Goal: Transaction & Acquisition: Purchase product/service

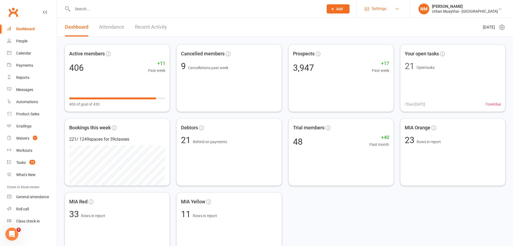
click at [387, 10] on span "Settings" at bounding box center [379, 9] width 15 height 12
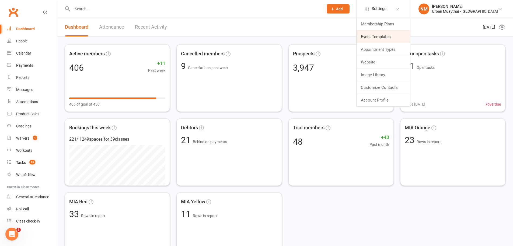
click at [410, 37] on link "Event Templates" at bounding box center [384, 36] width 54 height 12
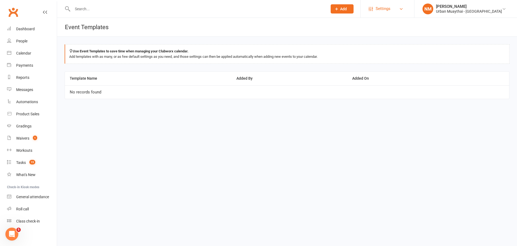
click at [406, 13] on link "Settings" at bounding box center [387, 9] width 37 height 12
click at [21, 78] on div "Reports" at bounding box center [22, 77] width 13 height 4
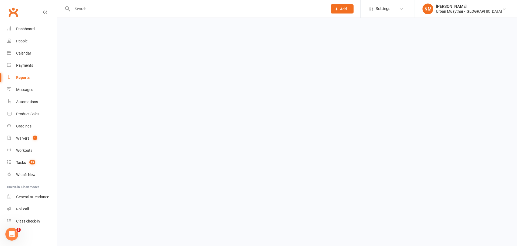
select select "100"
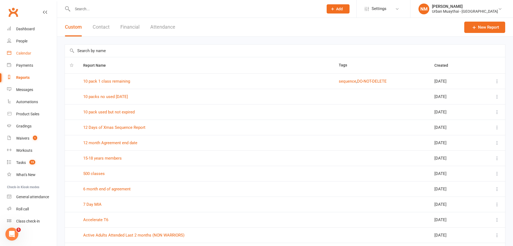
click at [23, 53] on div "Calendar" at bounding box center [23, 53] width 15 height 4
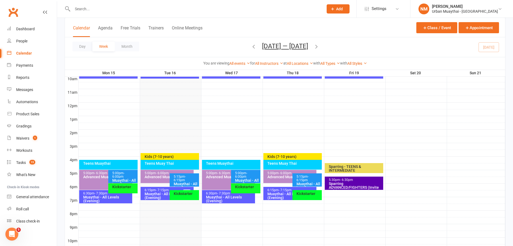
scroll to position [203, 0]
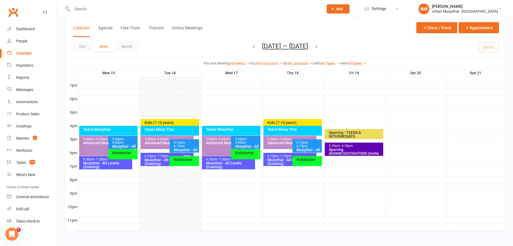
click at [158, 160] on div "Muaythai - All Levels (Evening)" at bounding box center [168, 162] width 48 height 8
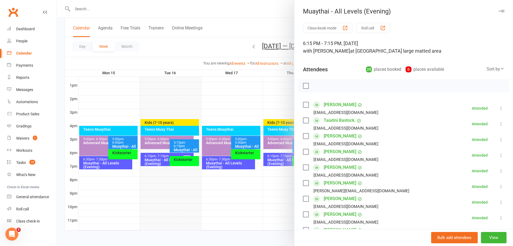
click at [487, 67] on div "Sort by" at bounding box center [496, 68] width 18 height 7
click at [170, 106] on div at bounding box center [285, 123] width 456 height 246
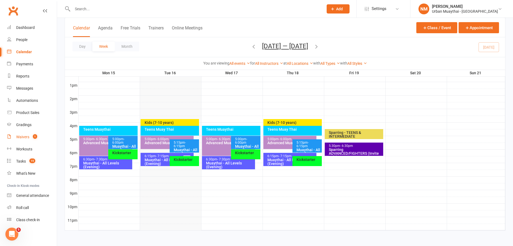
scroll to position [2, 0]
click at [25, 148] on div "Workouts" at bounding box center [24, 148] width 16 height 4
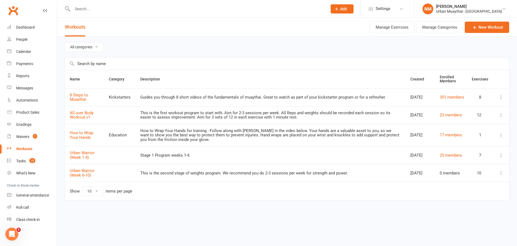
click at [101, 63] on input "text" at bounding box center [287, 63] width 445 height 12
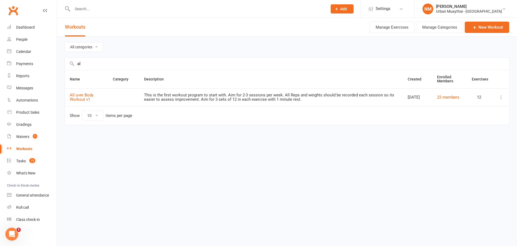
type input "a"
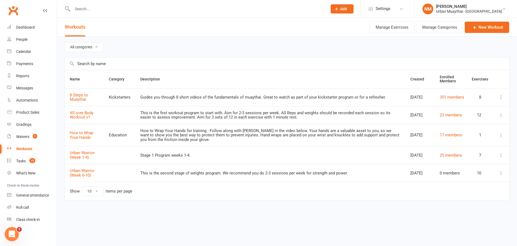
click at [10, 230] on icon "Open Intercom Messenger" at bounding box center [11, 233] width 9 height 9
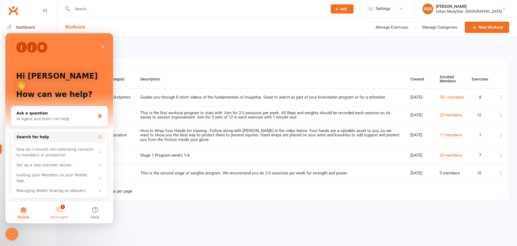
click at [57, 211] on button "5 Messages" at bounding box center [59, 212] width 36 height 22
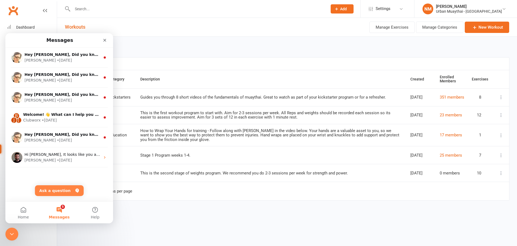
click at [143, 207] on div "Name Category Description Created Enrolled Members Exercises 8 Steps to Muaytha…" at bounding box center [287, 139] width 445 height 138
click at [140, 210] on div "All categories Education Kickstarters Urban Warrior Name Category Description C…" at bounding box center [287, 126] width 460 height 179
click at [14, 231] on icon "Close Intercom Messenger" at bounding box center [11, 233] width 6 height 6
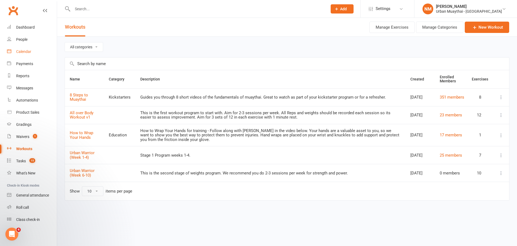
click at [25, 49] on div "Calendar" at bounding box center [23, 51] width 15 height 4
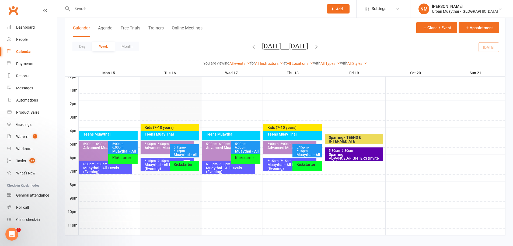
scroll to position [203, 0]
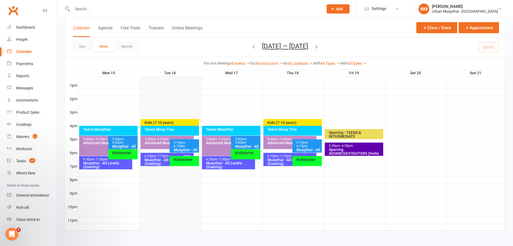
click at [154, 158] on div "Muaythai - All Levels (Evening)" at bounding box center [168, 162] width 48 height 8
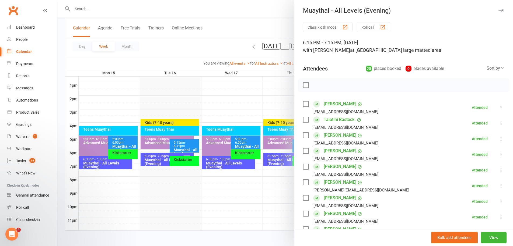
scroll to position [0, 0]
click at [337, 28] on button "Class kiosk mode" at bounding box center [328, 28] width 50 height 10
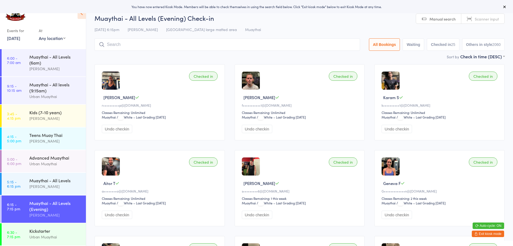
click at [482, 234] on button "Exit kiosk mode" at bounding box center [488, 233] width 32 height 6
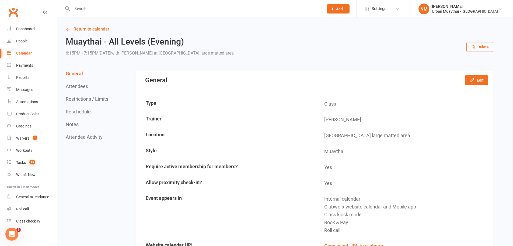
click at [482, 82] on button "Edit" at bounding box center [476, 80] width 23 height 10
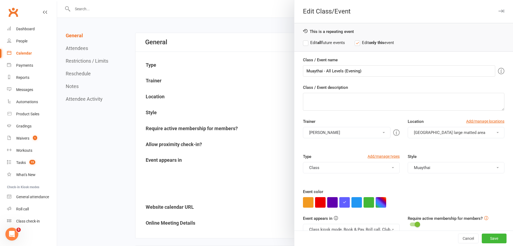
scroll to position [27, 0]
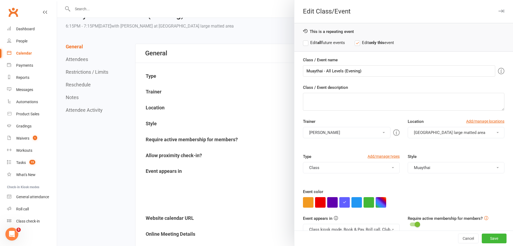
click at [251, 109] on div at bounding box center [285, 123] width 456 height 246
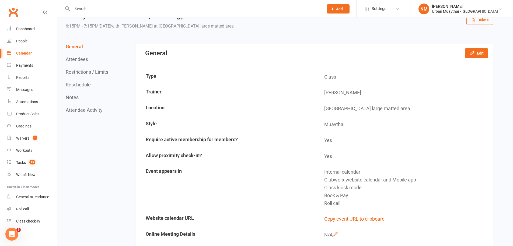
click at [84, 68] on div "General Attendees Restrictions / Limits Reschedule Notes Attendee Activity" at bounding box center [88, 78] width 44 height 69
click at [87, 72] on button "Restrictions / Limits" at bounding box center [87, 72] width 43 height 6
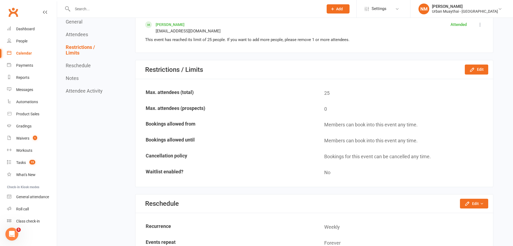
scroll to position [725, 0]
click at [481, 67] on button "Edit" at bounding box center [476, 69] width 23 height 10
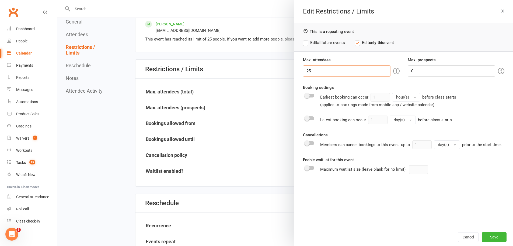
drag, startPoint x: 318, startPoint y: 70, endPoint x: 305, endPoint y: 75, distance: 14.5
click at [303, 75] on input "25" at bounding box center [347, 70] width 88 height 11
type input "30"
click at [262, 109] on div at bounding box center [285, 123] width 456 height 246
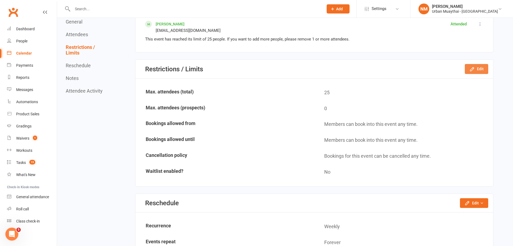
click at [471, 70] on icon "button" at bounding box center [473, 69] width 4 height 4
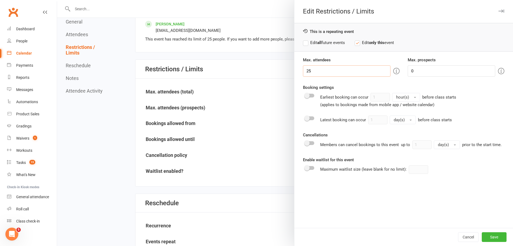
drag, startPoint x: 322, startPoint y: 69, endPoint x: 301, endPoint y: 67, distance: 21.4
click at [303, 67] on input "25" at bounding box center [347, 70] width 88 height 11
type input "30"
click at [489, 240] on button "Save" at bounding box center [494, 237] width 25 height 10
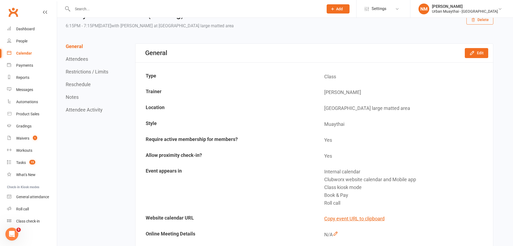
scroll to position [0, 0]
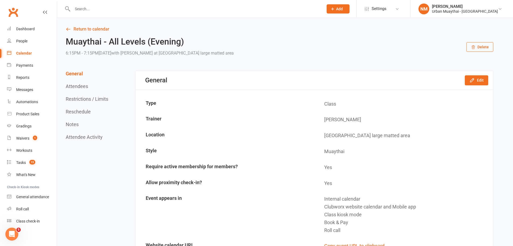
click at [24, 52] on div "Calendar" at bounding box center [24, 53] width 16 height 4
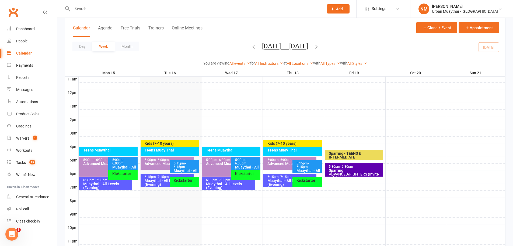
scroll to position [189, 0]
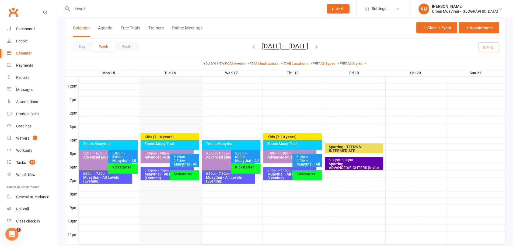
click at [150, 173] on div "Muaythai - All Levels (Evening)" at bounding box center [168, 176] width 48 height 8
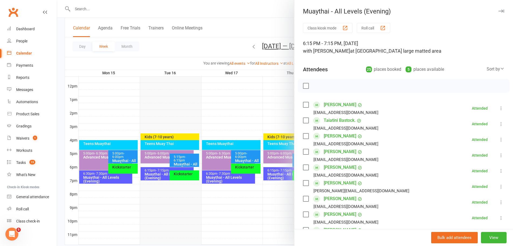
click at [164, 171] on div at bounding box center [285, 123] width 456 height 246
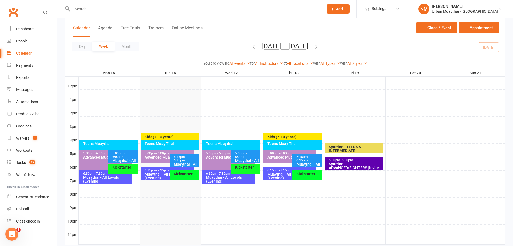
click at [162, 170] on span "- 7:15pm" at bounding box center [162, 170] width 13 height 4
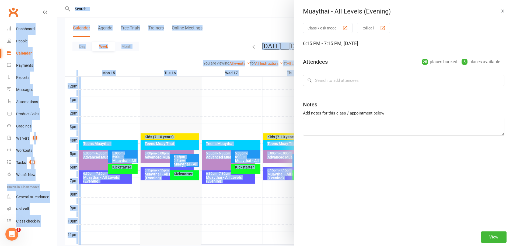
click at [162, 170] on div at bounding box center [285, 123] width 456 height 246
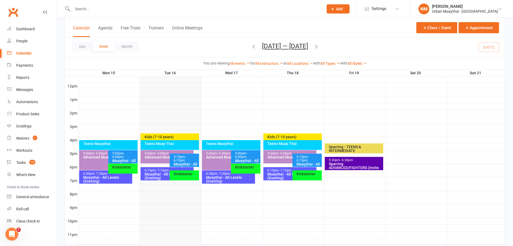
click at [162, 170] on span "- 7:15pm" at bounding box center [162, 170] width 13 height 4
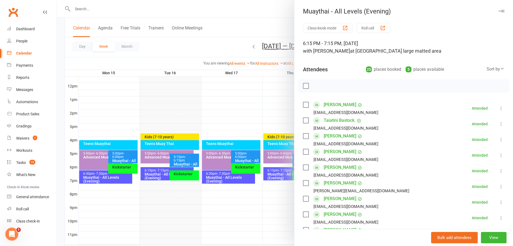
click at [335, 26] on button "Class kiosk mode" at bounding box center [328, 28] width 50 height 10
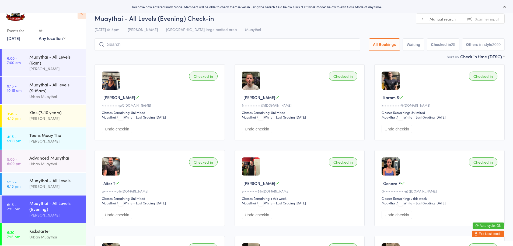
click at [484, 233] on button "Exit kiosk mode" at bounding box center [488, 233] width 32 height 6
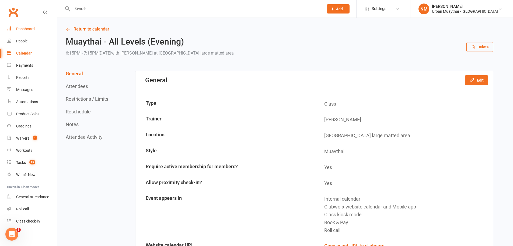
click at [30, 29] on div "Dashboard" at bounding box center [25, 29] width 19 height 4
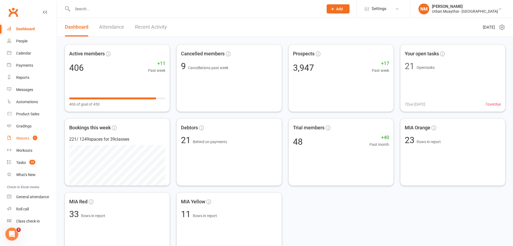
click at [26, 135] on link "Waivers 1" at bounding box center [32, 138] width 50 height 12
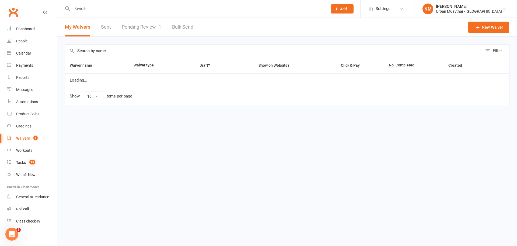
select select "50"
click at [137, 24] on link "Pending Review 1" at bounding box center [142, 27] width 40 height 19
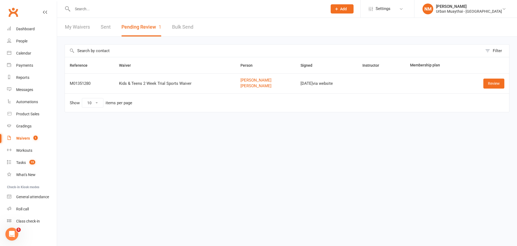
click at [200, 109] on td "Show 10 25 50 100 items per page" at bounding box center [287, 102] width 445 height 19
click at [248, 88] on link "Fletcher Barnes" at bounding box center [266, 86] width 50 height 5
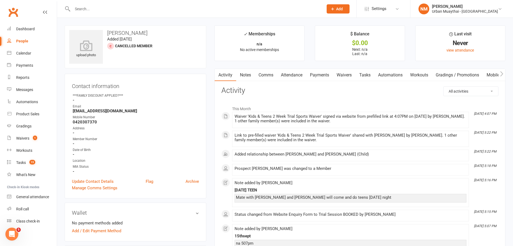
click at [319, 72] on link "Payments" at bounding box center [319, 75] width 27 height 12
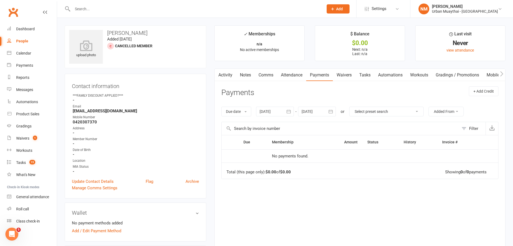
click at [247, 75] on link "Notes" at bounding box center [245, 75] width 19 height 12
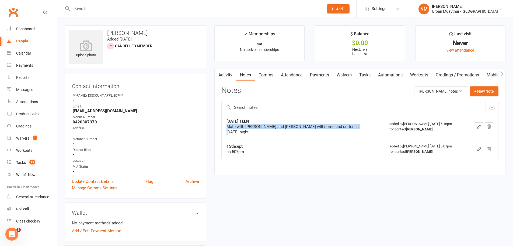
drag, startPoint x: 227, startPoint y: 126, endPoint x: 355, endPoint y: 127, distance: 128.6
click at [355, 127] on td "15 SEPT TEEN Mate with Jayden and Daniel will come and do teens Wednesday night" at bounding box center [303, 126] width 163 height 25
click at [311, 143] on div "15thsept" at bounding box center [294, 145] width 135 height 5
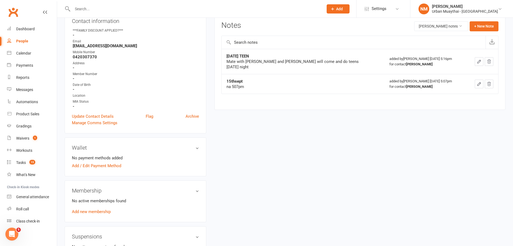
scroll to position [162, 0]
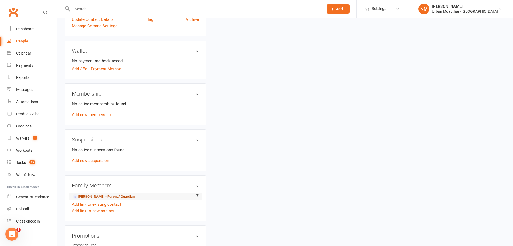
click at [106, 197] on link "Justin Barnes - Parent / Guardian" at bounding box center [104, 196] width 62 height 6
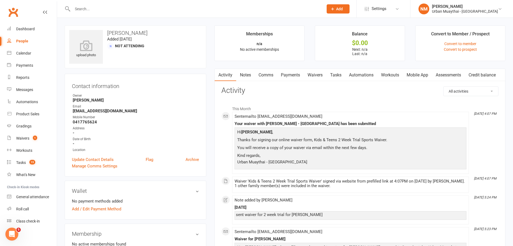
click at [287, 76] on link "Payments" at bounding box center [290, 75] width 27 height 12
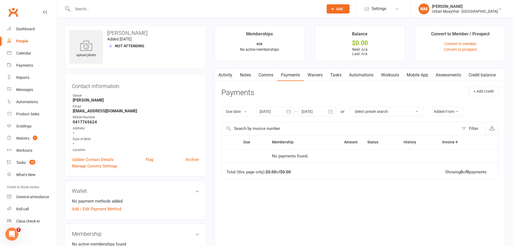
click at [222, 72] on link "Activity" at bounding box center [226, 75] width 22 height 12
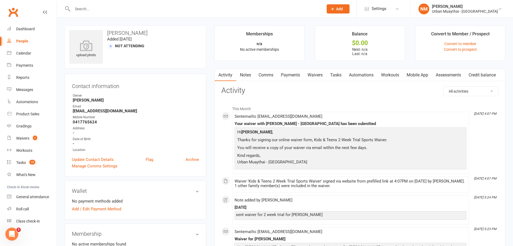
click at [249, 74] on link "Notes" at bounding box center [245, 75] width 19 height 12
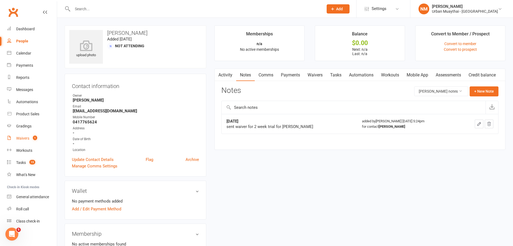
click at [27, 143] on link "Waivers 1" at bounding box center [32, 138] width 50 height 12
select select "50"
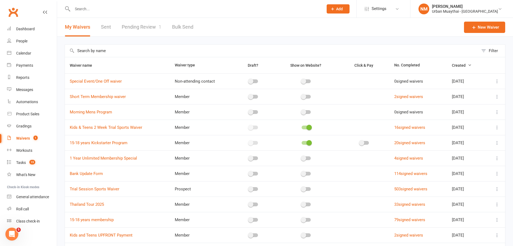
click at [135, 30] on link "Pending Review 1" at bounding box center [142, 27] width 40 height 19
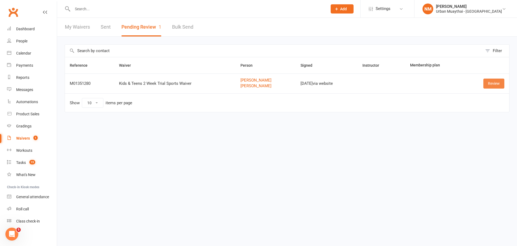
click at [490, 83] on link "Review" at bounding box center [494, 83] width 21 height 10
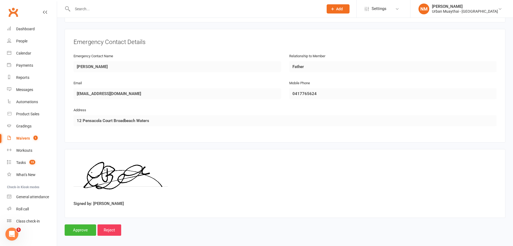
scroll to position [440, 0]
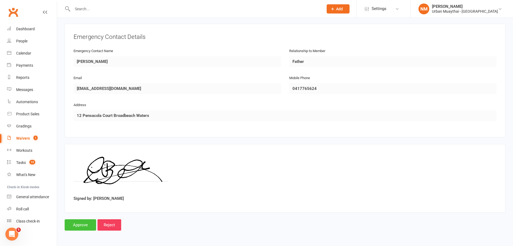
click at [71, 225] on input "Approve" at bounding box center [81, 224] width 32 height 11
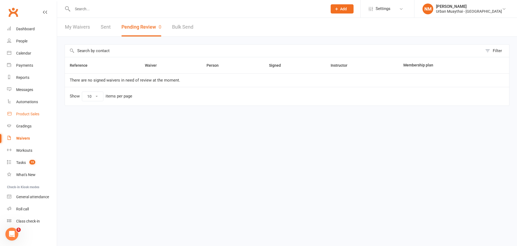
drag, startPoint x: 39, startPoint y: 111, endPoint x: 40, endPoint y: 115, distance: 4.7
click at [39, 111] on link "Product Sales" at bounding box center [32, 114] width 50 height 12
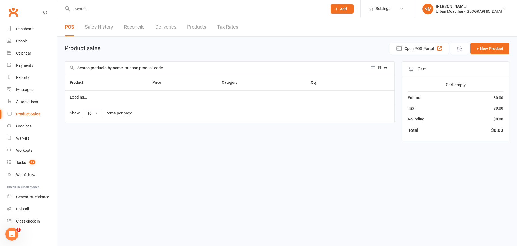
click at [130, 68] on input "text" at bounding box center [216, 67] width 303 height 12
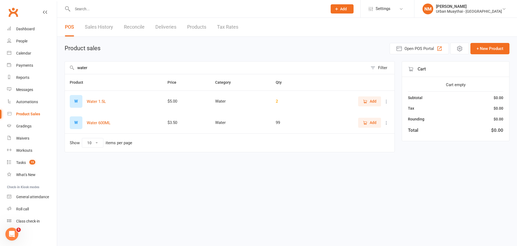
type input "water"
click at [374, 121] on span "Add" at bounding box center [373, 122] width 7 height 6
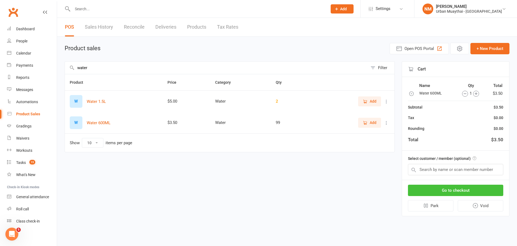
click at [445, 187] on button "Go to checkout" at bounding box center [455, 189] width 95 height 11
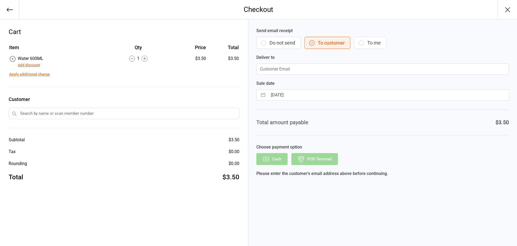
click at [296, 54] on div "Send email receipt Do not send To customer To me Deliver to" at bounding box center [383, 50] width 253 height 47
click at [293, 44] on button "Do not send" at bounding box center [279, 43] width 44 height 12
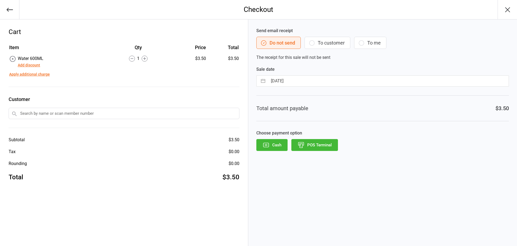
click at [319, 150] on button "POS Terminal" at bounding box center [315, 145] width 47 height 12
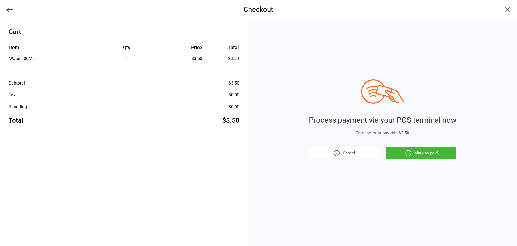
click at [422, 157] on button "Mark as paid" at bounding box center [421, 153] width 71 height 12
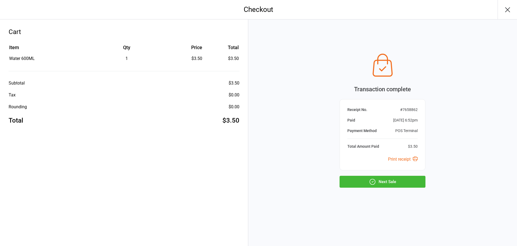
click at [394, 181] on button "Next Sale" at bounding box center [383, 181] width 86 height 12
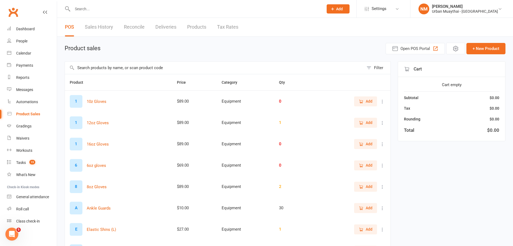
click at [99, 17] on div at bounding box center [192, 9] width 255 height 18
drag, startPoint x: 99, startPoint y: 17, endPoint x: 96, endPoint y: 21, distance: 4.5
click at [98, 18] on ui-view "Prospect Member Non-attending contact Class / event Appointment Grading event T…" at bounding box center [256, 169] width 513 height 336
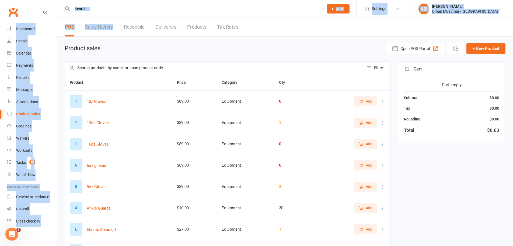
click at [96, 22] on link "Sales History" at bounding box center [99, 27] width 28 height 19
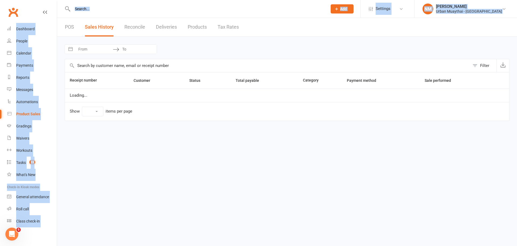
select select "25"
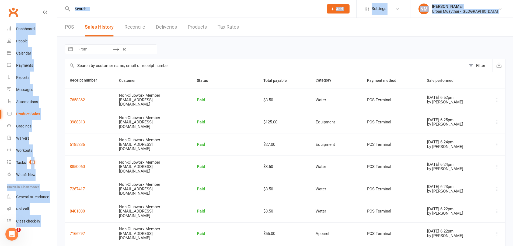
click at [183, 53] on div "Navigate forward to interact with the calendar and select a date. Press the que…" at bounding box center [285, 49] width 441 height 10
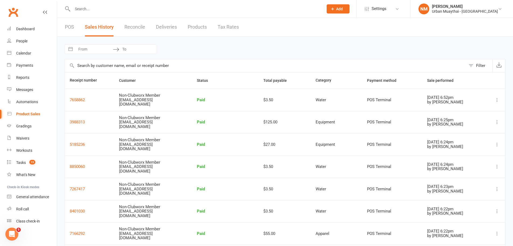
click at [70, 26] on link "POS" at bounding box center [69, 27] width 9 height 19
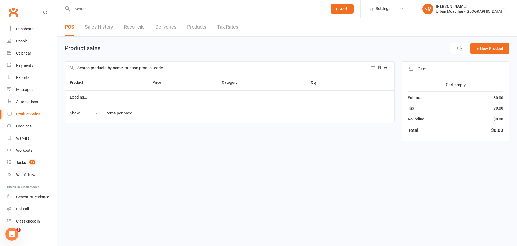
select select "10"
click at [143, 68] on input "text" at bounding box center [216, 67] width 303 height 12
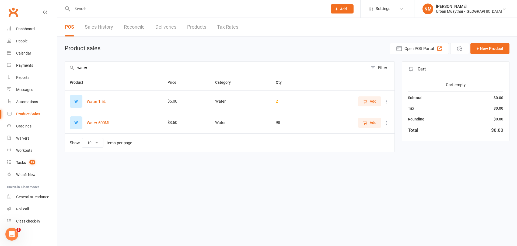
type input "water"
click at [366, 121] on icon "button" at bounding box center [365, 122] width 5 height 5
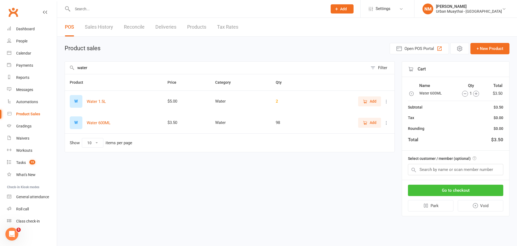
click at [450, 189] on button "Go to checkout" at bounding box center [455, 189] width 95 height 11
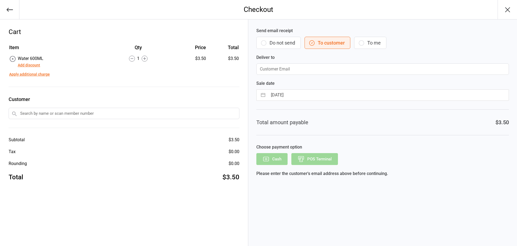
click at [283, 44] on button "Do not send" at bounding box center [279, 43] width 44 height 12
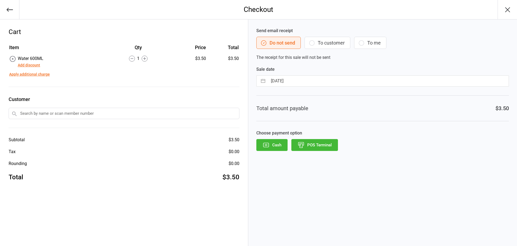
click at [338, 146] on div "Cash POS Terminal" at bounding box center [383, 145] width 253 height 12
click at [337, 146] on button "POS Terminal" at bounding box center [315, 145] width 47 height 12
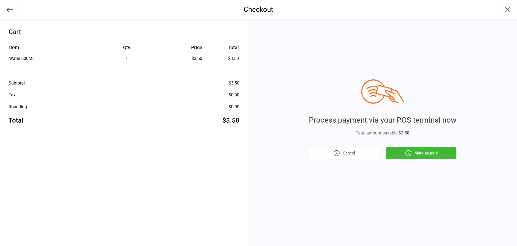
click at [418, 153] on button "Mark as paid" at bounding box center [421, 153] width 71 height 12
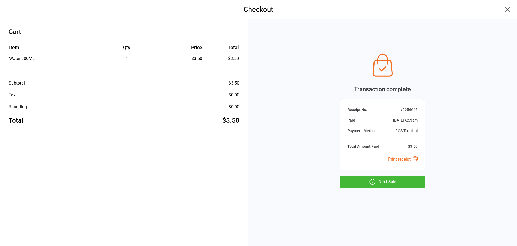
click at [407, 186] on button "Next Sale" at bounding box center [383, 181] width 86 height 12
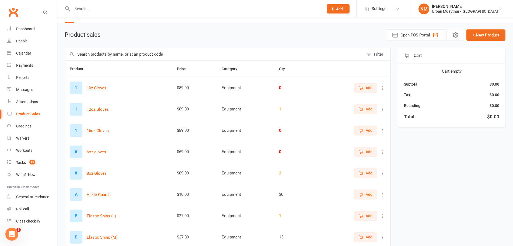
scroll to position [27, 0]
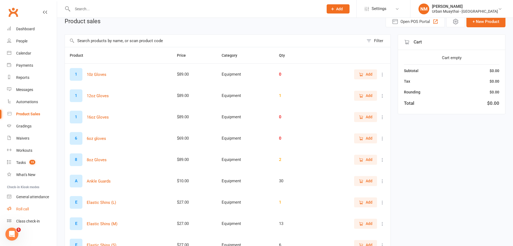
click at [34, 206] on link "Roll call" at bounding box center [32, 209] width 50 height 12
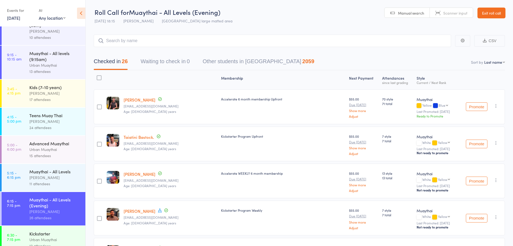
scroll to position [23, 0]
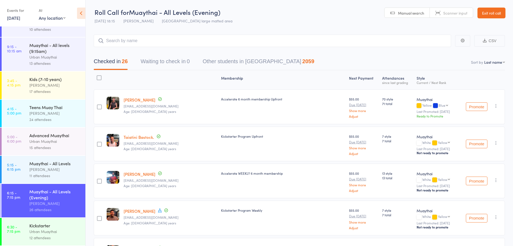
click at [53, 226] on div "Kickstarter" at bounding box center [54, 225] width 51 height 6
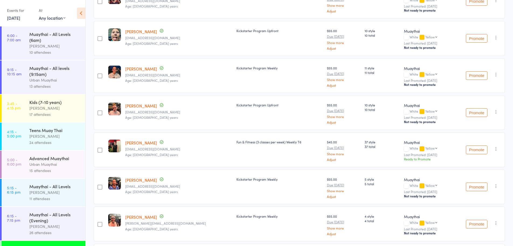
scroll to position [148, 0]
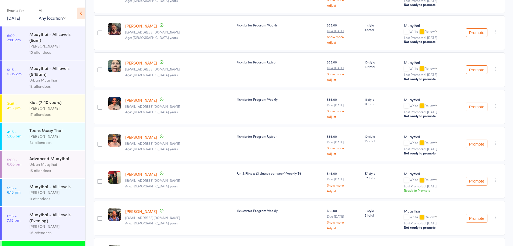
click at [142, 101] on link "[PERSON_NAME]" at bounding box center [141, 100] width 32 height 6
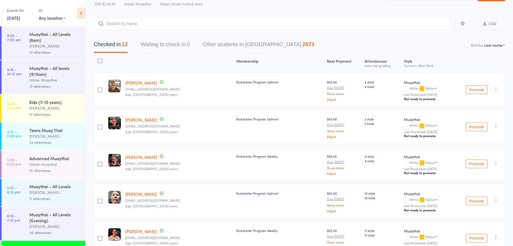
scroll to position [0, 0]
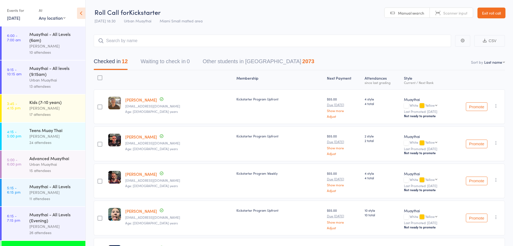
click at [489, 12] on link "Exit roll call" at bounding box center [492, 13] width 28 height 11
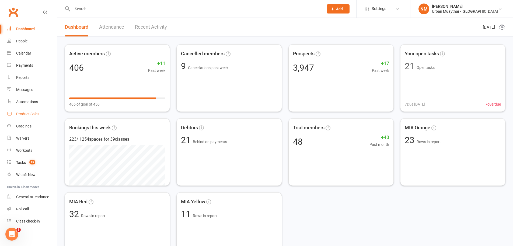
click at [26, 116] on link "Product Sales" at bounding box center [32, 114] width 50 height 12
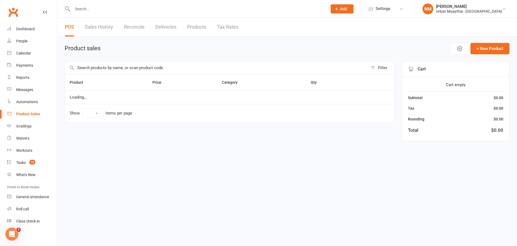
select select "10"
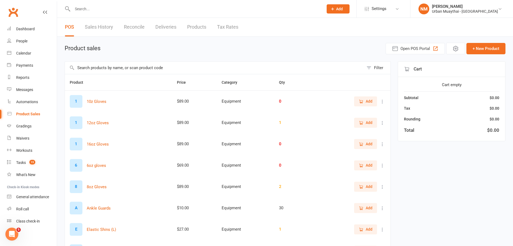
click at [143, 65] on input "text" at bounding box center [214, 67] width 299 height 12
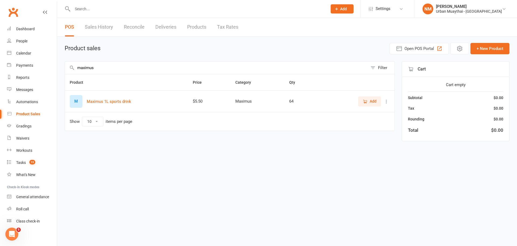
type input "maximus"
click at [374, 101] on span "Add" at bounding box center [373, 101] width 7 height 6
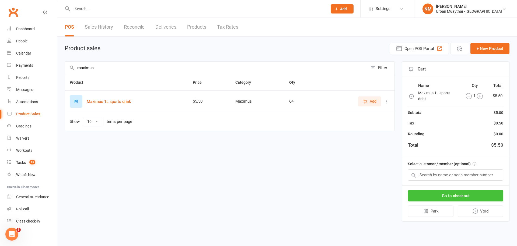
click at [448, 198] on button "Go to checkout" at bounding box center [455, 195] width 95 height 11
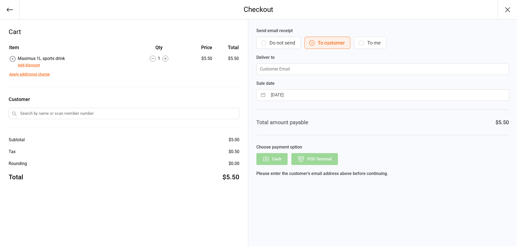
click at [275, 46] on button "Do not send" at bounding box center [279, 43] width 44 height 12
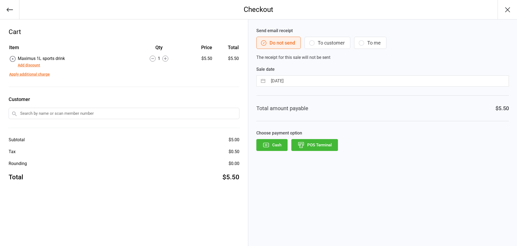
click at [334, 144] on button "POS Terminal" at bounding box center [315, 145] width 47 height 12
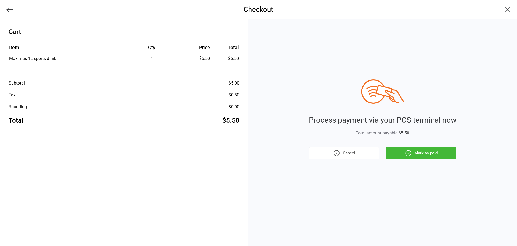
click at [396, 154] on button "Mark as paid" at bounding box center [421, 153] width 71 height 12
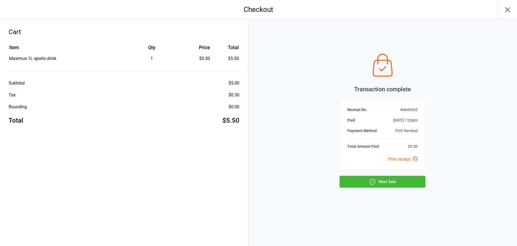
click at [415, 181] on button "Next Sale" at bounding box center [383, 181] width 86 height 12
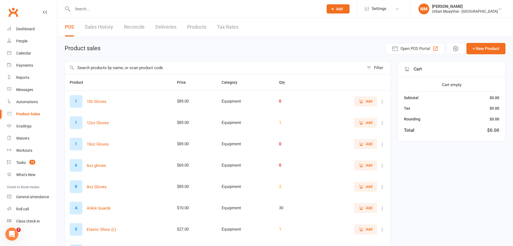
click at [143, 11] on input "text" at bounding box center [195, 9] width 249 height 8
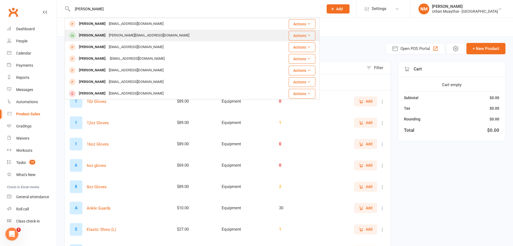
type input "[PERSON_NAME]"
click at [178, 32] on div "[PERSON_NAME] [PERSON_NAME][EMAIL_ADDRESS][DOMAIN_NAME]" at bounding box center [171, 35] width 212 height 11
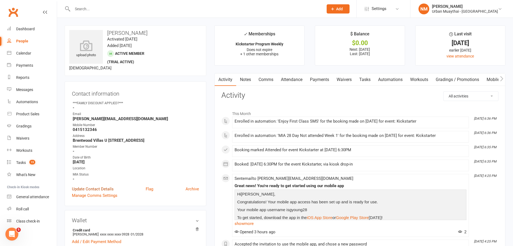
click at [91, 192] on link "Update Contact Details" at bounding box center [93, 188] width 42 height 6
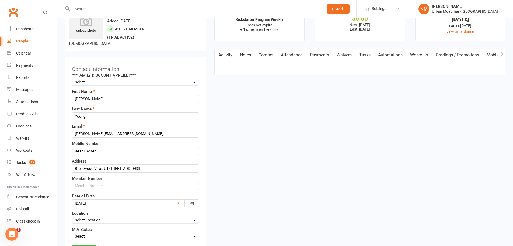
scroll to position [25, 0]
click at [107, 184] on input "text" at bounding box center [135, 185] width 127 height 8
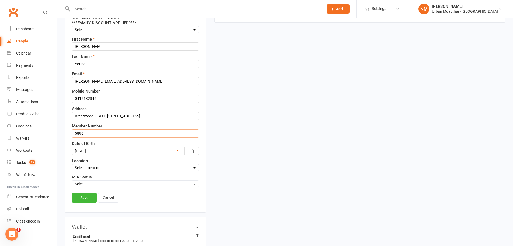
scroll to position [160, 0]
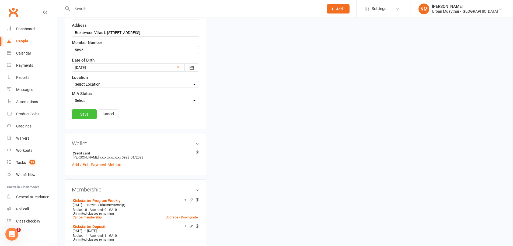
type input "5896"
click at [81, 113] on link "Save" at bounding box center [84, 114] width 25 height 10
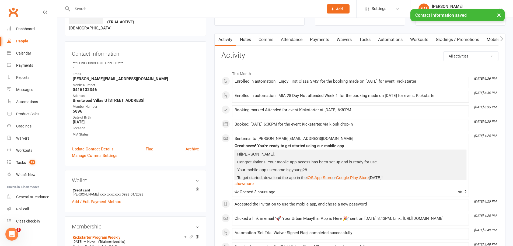
scroll to position [0, 0]
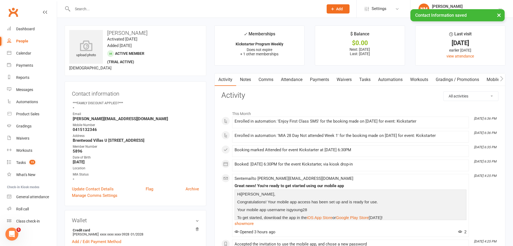
click at [140, 8] on input "text" at bounding box center [195, 9] width 249 height 8
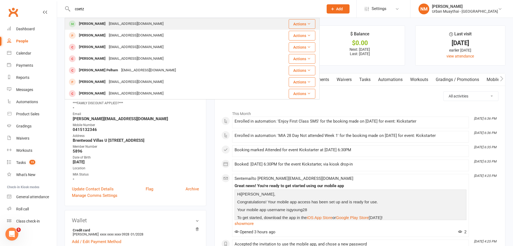
type input "coetz"
click at [117, 21] on div "devonmail@gmail.com" at bounding box center [136, 24] width 58 height 8
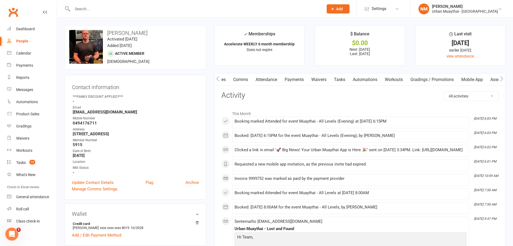
drag, startPoint x: 466, startPoint y: 74, endPoint x: 437, endPoint y: 83, distance: 30.6
click at [438, 83] on link "Gradings / Promotions" at bounding box center [432, 79] width 51 height 12
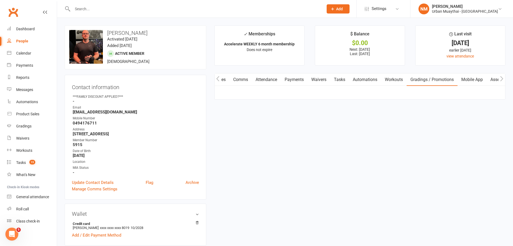
scroll to position [0, 29]
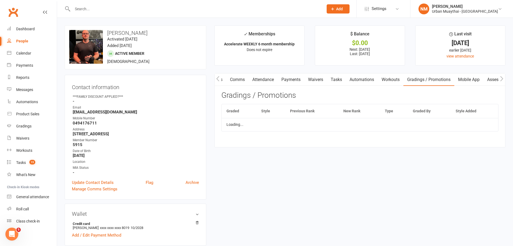
click at [455, 76] on link "Gradings / Promotions" at bounding box center [429, 79] width 51 height 12
click at [469, 81] on link "Mobile App" at bounding box center [469, 79] width 29 height 12
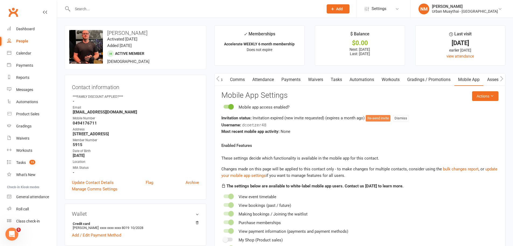
click at [382, 118] on button "Re-send invite" at bounding box center [378, 118] width 25 height 6
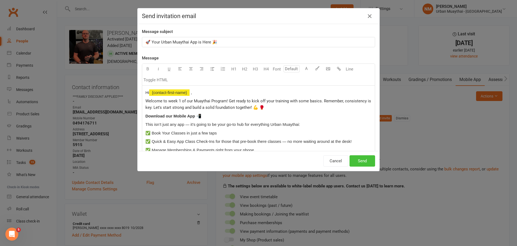
click at [360, 160] on button "Send" at bounding box center [363, 160] width 26 height 11
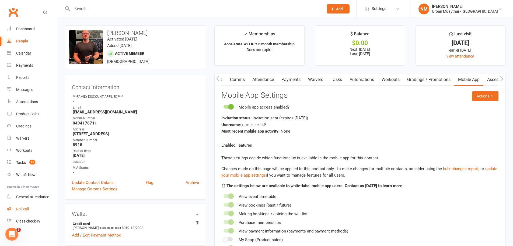
click at [23, 210] on div "Roll call" at bounding box center [22, 208] width 13 height 4
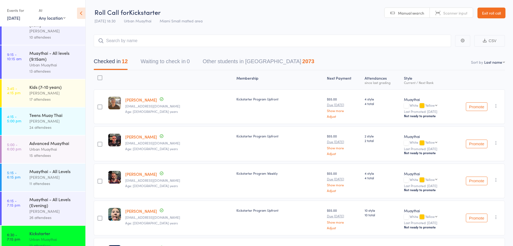
scroll to position [23, 0]
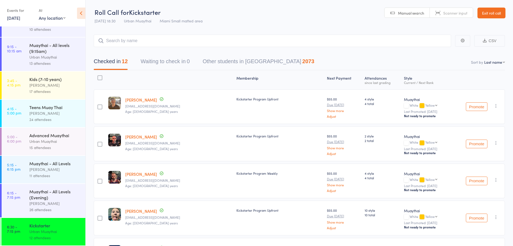
click at [490, 13] on link "Exit roll call" at bounding box center [492, 13] width 28 height 11
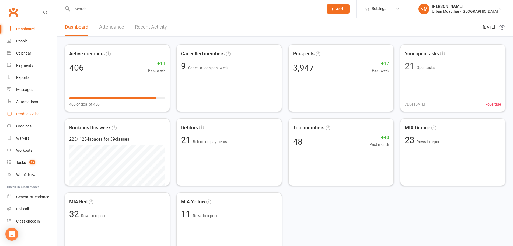
click at [31, 114] on div "Product Sales" at bounding box center [27, 114] width 23 height 4
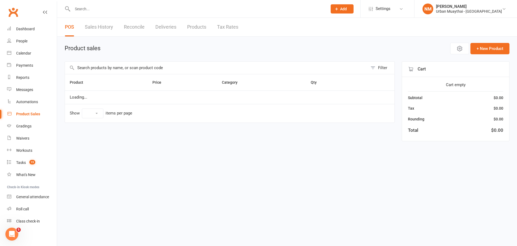
select select "10"
click at [146, 67] on input "text" at bounding box center [216, 67] width 303 height 12
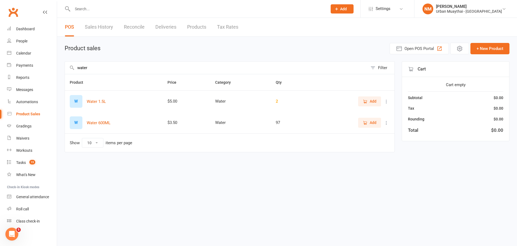
type input "water"
click at [372, 121] on span "Add" at bounding box center [373, 122] width 7 height 6
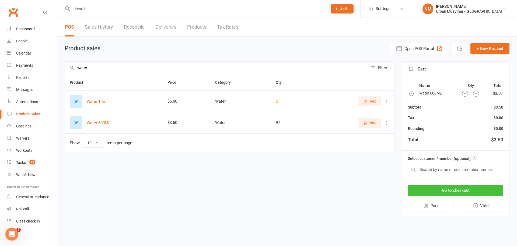
click at [475, 195] on button "Go to checkout" at bounding box center [455, 189] width 95 height 11
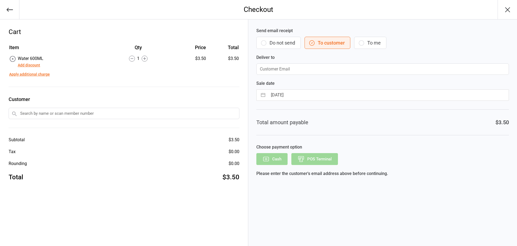
click at [283, 42] on button "Do not send" at bounding box center [279, 43] width 44 height 12
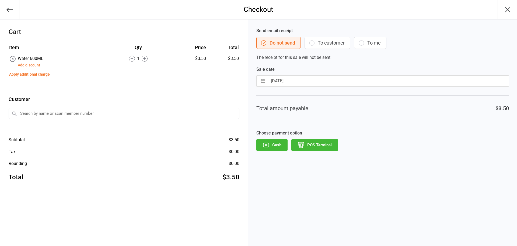
drag, startPoint x: 283, startPoint y: 42, endPoint x: 280, endPoint y: 96, distance: 54.0
click at [279, 95] on div "Total amount payable $3.50" at bounding box center [383, 108] width 253 height 26
click at [323, 142] on button "POS Terminal" at bounding box center [315, 145] width 47 height 12
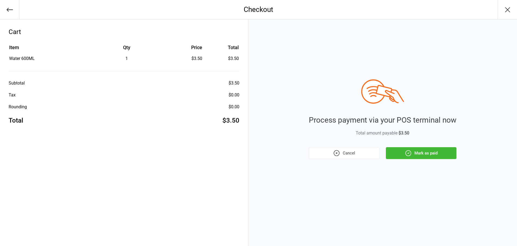
click at [399, 150] on button "Mark as paid" at bounding box center [421, 153] width 71 height 12
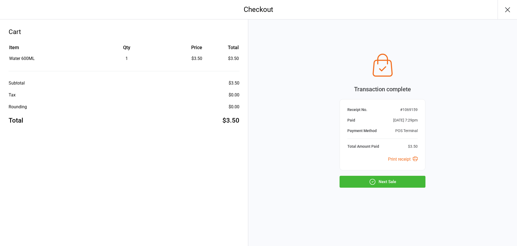
click at [412, 183] on button "Next Sale" at bounding box center [383, 181] width 86 height 12
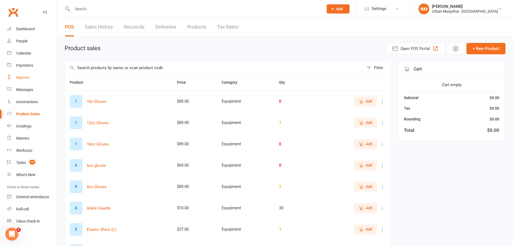
click at [23, 75] on div "Reports" at bounding box center [22, 77] width 13 height 4
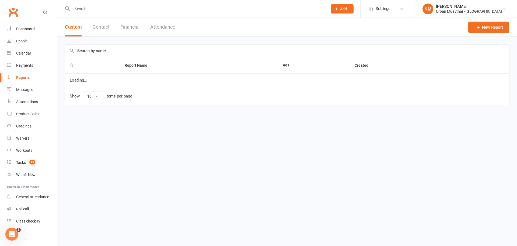
select select "100"
click at [136, 30] on button "Financial" at bounding box center [129, 27] width 19 height 19
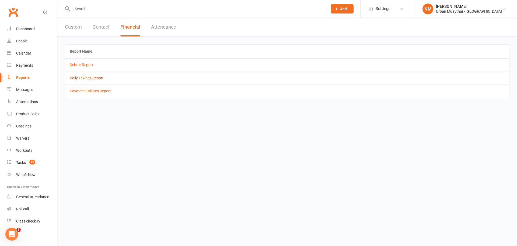
click at [90, 79] on link "Daily Takings Report" at bounding box center [87, 78] width 34 height 4
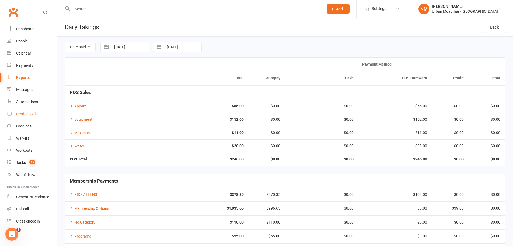
click at [27, 116] on link "Product Sales" at bounding box center [32, 114] width 50 height 12
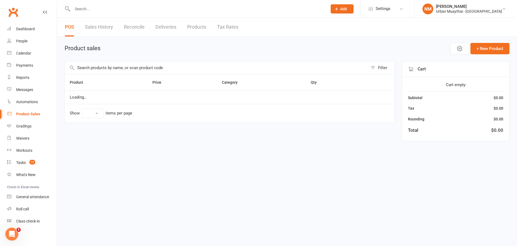
select select "10"
click at [101, 69] on input "text" at bounding box center [216, 67] width 303 height 12
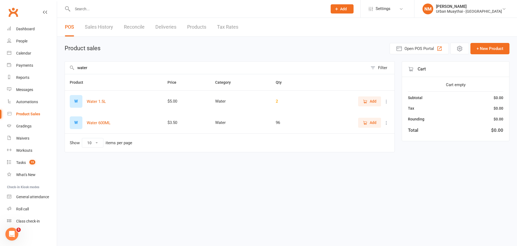
type input "water"
click at [371, 123] on span "Add" at bounding box center [373, 122] width 7 height 6
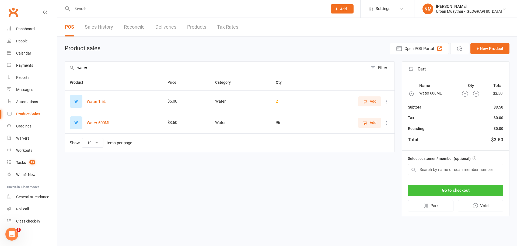
click at [469, 191] on button "Go to checkout" at bounding box center [455, 189] width 95 height 11
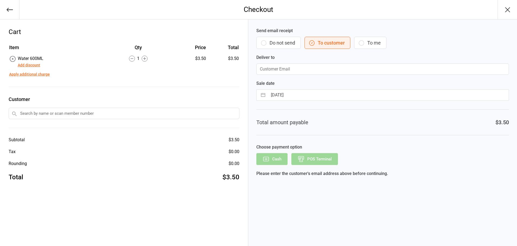
click at [293, 48] on button "Do not send" at bounding box center [279, 43] width 44 height 12
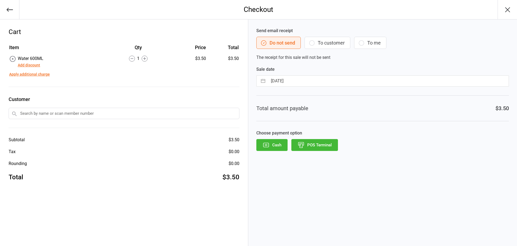
click at [325, 144] on button "POS Terminal" at bounding box center [315, 145] width 47 height 12
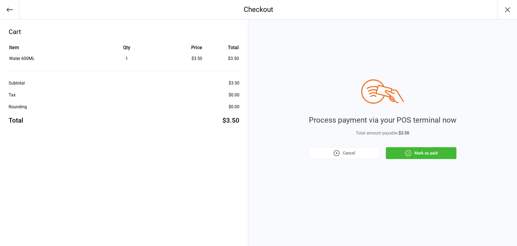
click at [418, 152] on button "Mark as paid" at bounding box center [421, 153] width 71 height 12
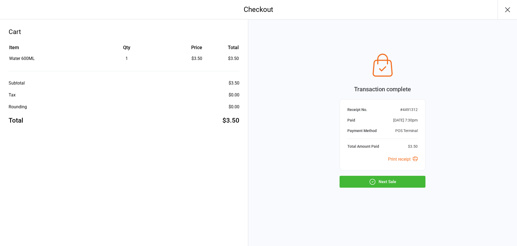
click at [408, 176] on button "Next Sale" at bounding box center [383, 181] width 86 height 12
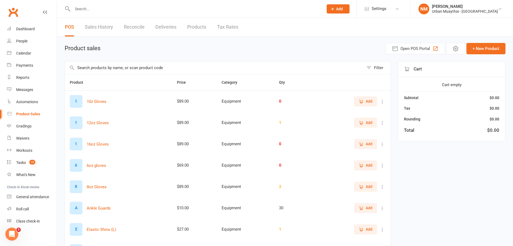
click at [108, 68] on input "text" at bounding box center [214, 67] width 299 height 12
click at [368, 186] on span "Add" at bounding box center [369, 186] width 7 height 6
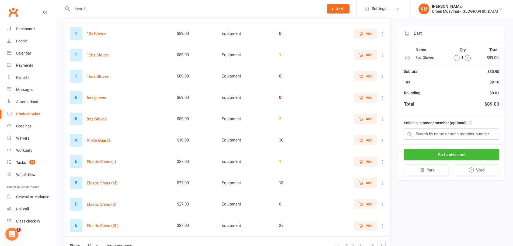
scroll to position [81, 0]
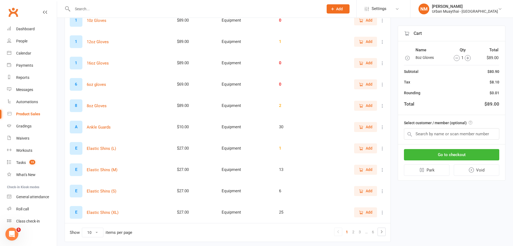
click at [358, 170] on button "Add" at bounding box center [365, 169] width 23 height 10
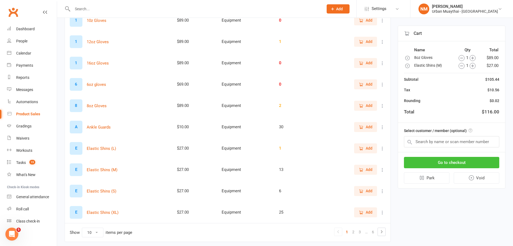
click at [432, 161] on button "Go to checkout" at bounding box center [451, 162] width 95 height 11
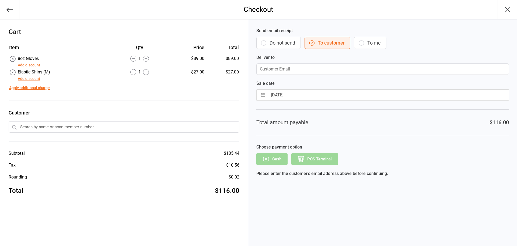
click at [24, 64] on button "Add discount" at bounding box center [29, 65] width 22 height 6
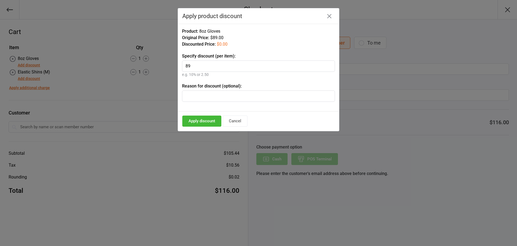
type input "89"
type input "Kids Starter Pack"
click at [201, 119] on button "Apply discount" at bounding box center [201, 120] width 39 height 11
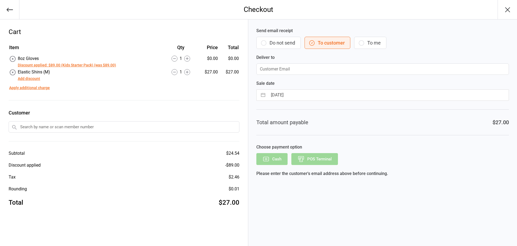
click at [29, 79] on button "Add discount" at bounding box center [29, 79] width 22 height 6
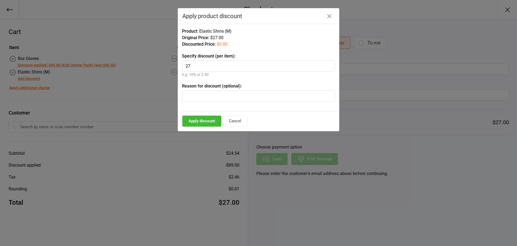
type input "27"
type input "Kids Starter Pack"
click at [206, 118] on button "Apply discount" at bounding box center [201, 120] width 39 height 11
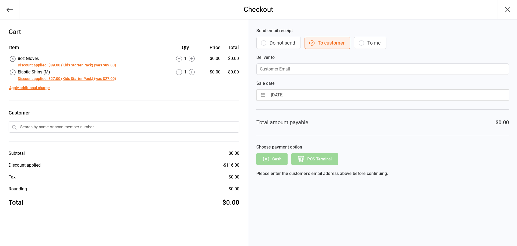
click at [273, 43] on button "Do not send" at bounding box center [279, 43] width 44 height 12
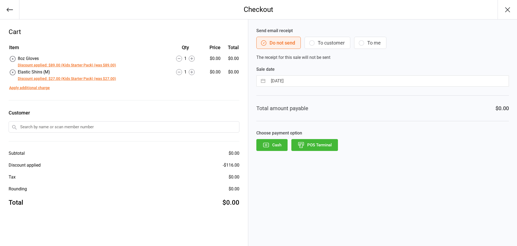
click at [80, 131] on input "text" at bounding box center [124, 126] width 231 height 11
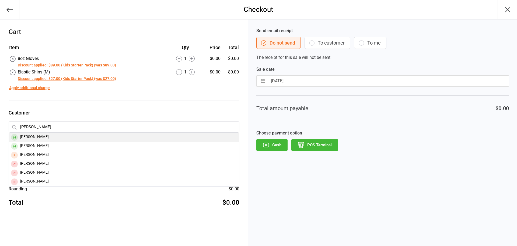
type input "Jake taylor"
click at [52, 139] on div "Jake Taylor" at bounding box center [124, 137] width 230 height 9
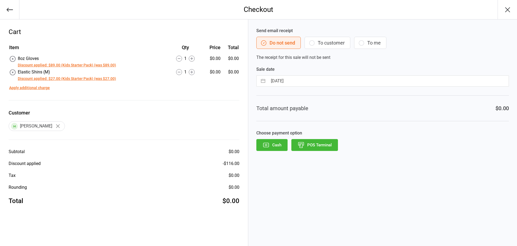
click at [329, 146] on button "POS Terminal" at bounding box center [315, 145] width 47 height 12
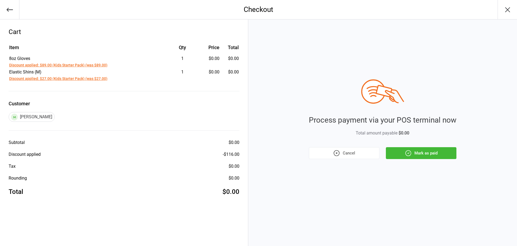
click at [410, 153] on icon "button" at bounding box center [408, 152] width 7 height 7
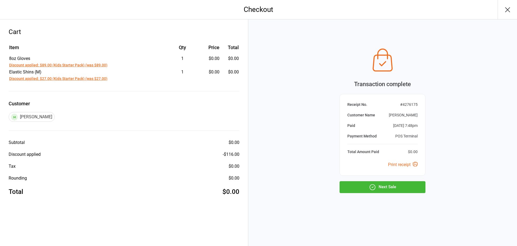
click at [393, 187] on button "Next Sale" at bounding box center [383, 187] width 86 height 12
